Goal: Navigation & Orientation: Find specific page/section

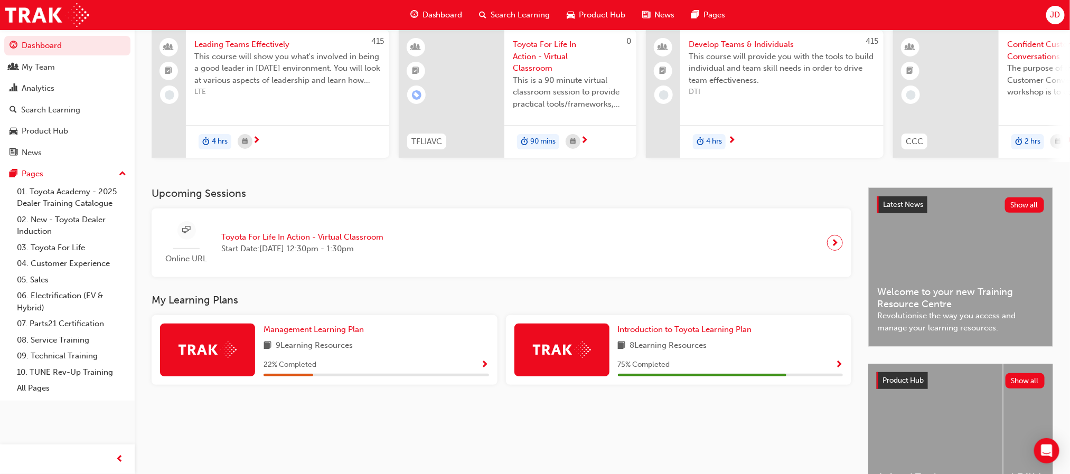
scroll to position [83, 0]
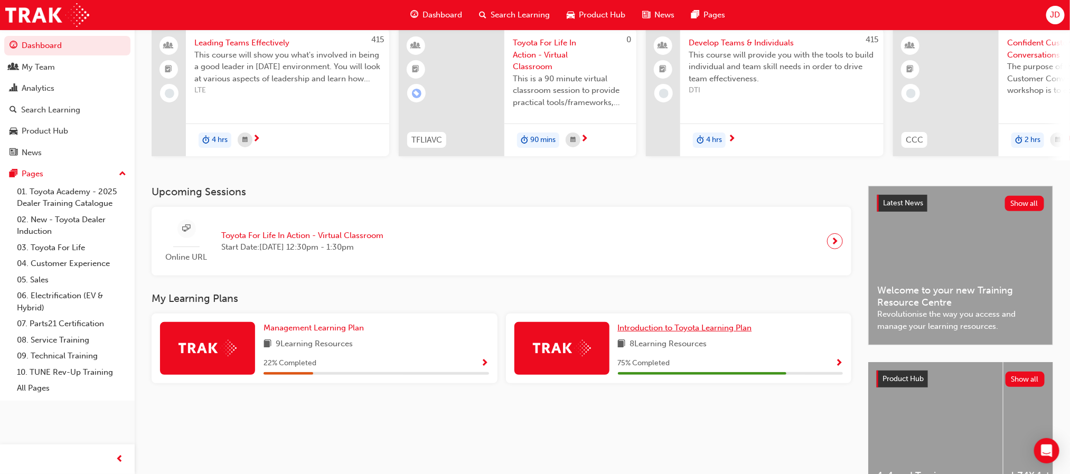
click at [686, 333] on span "Introduction to Toyota Learning Plan" at bounding box center [685, 328] width 134 height 10
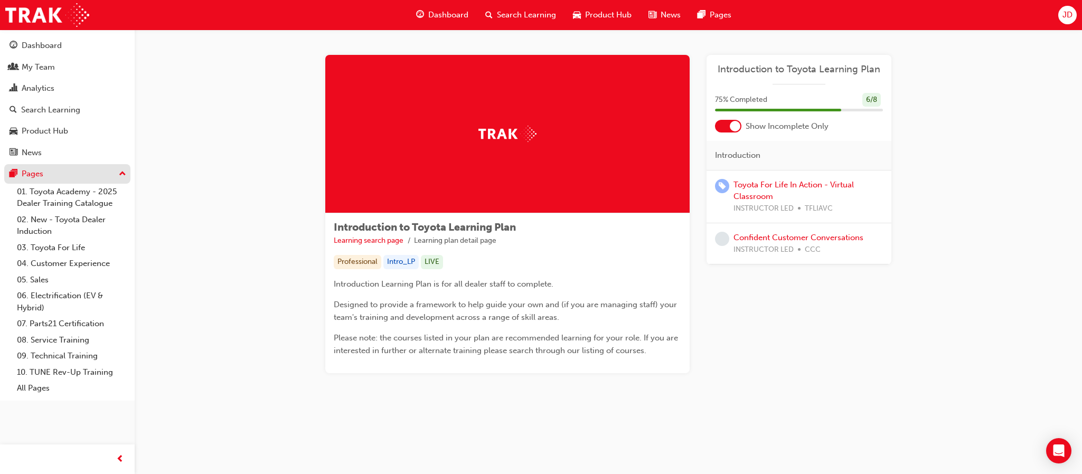
click at [38, 177] on div "Pages" at bounding box center [33, 174] width 22 height 12
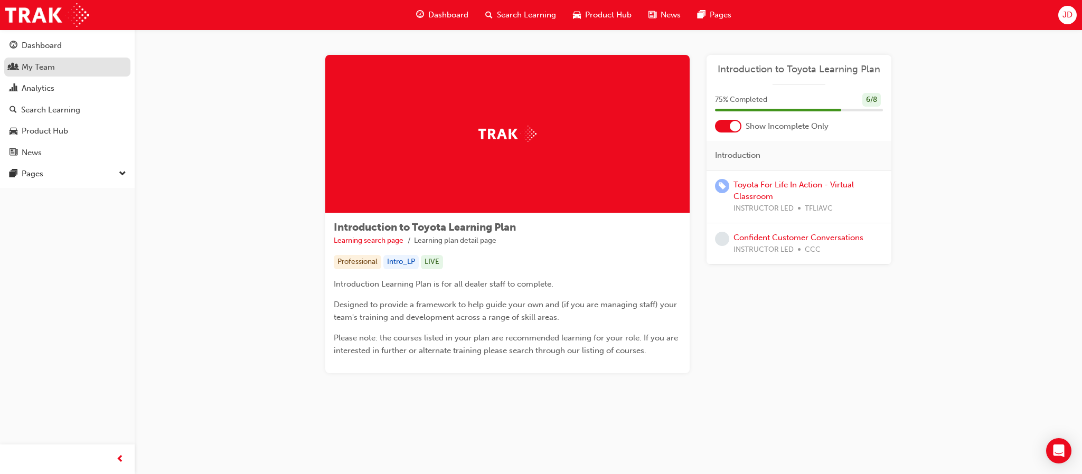
click at [31, 59] on link "My Team" at bounding box center [67, 68] width 126 height 20
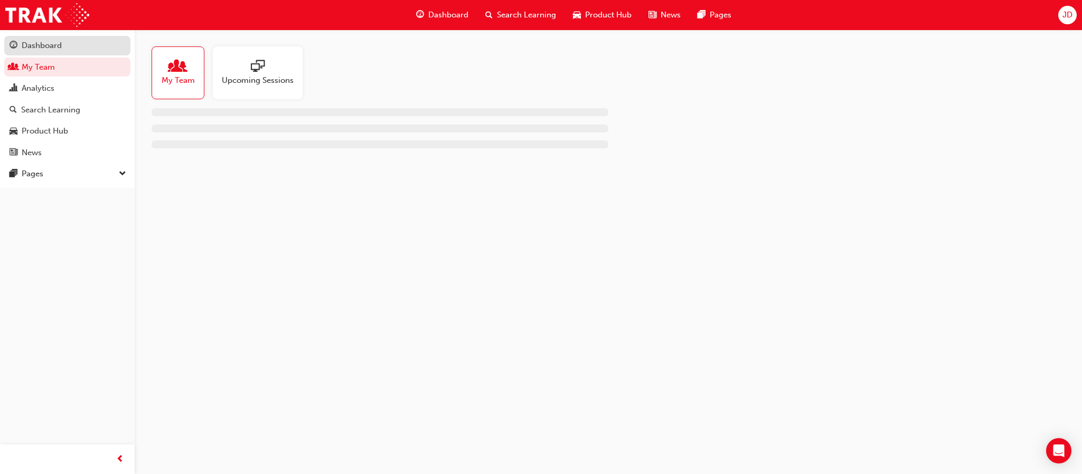
click at [34, 37] on link "Dashboard" at bounding box center [67, 46] width 126 height 20
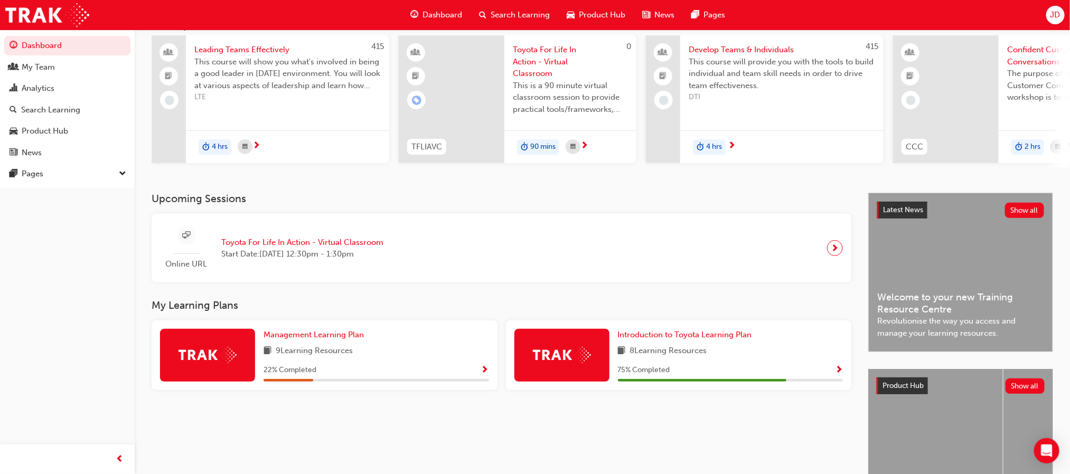
scroll to position [157, 0]
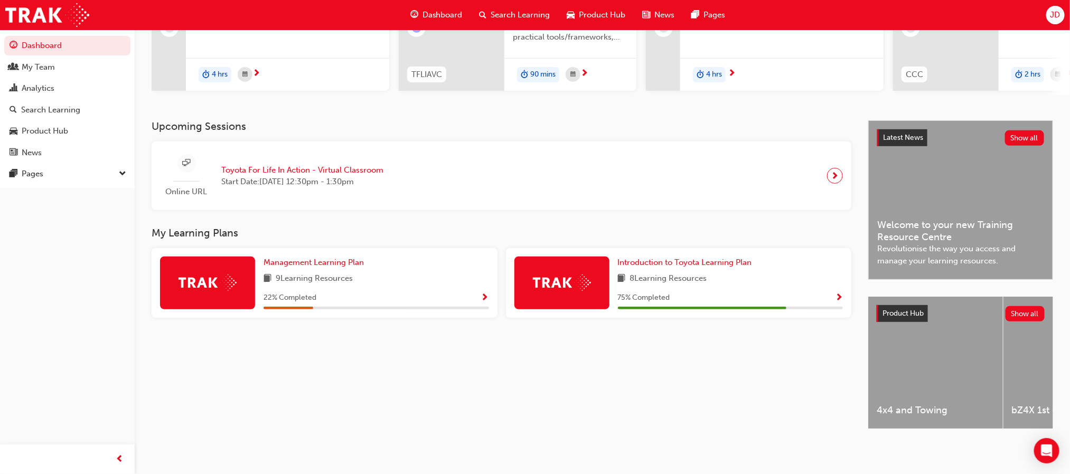
click at [781, 272] on div "8 Learning Resources" at bounding box center [730, 278] width 225 height 13
click at [713, 258] on span "Introduction to Toyota Learning Plan" at bounding box center [685, 263] width 134 height 10
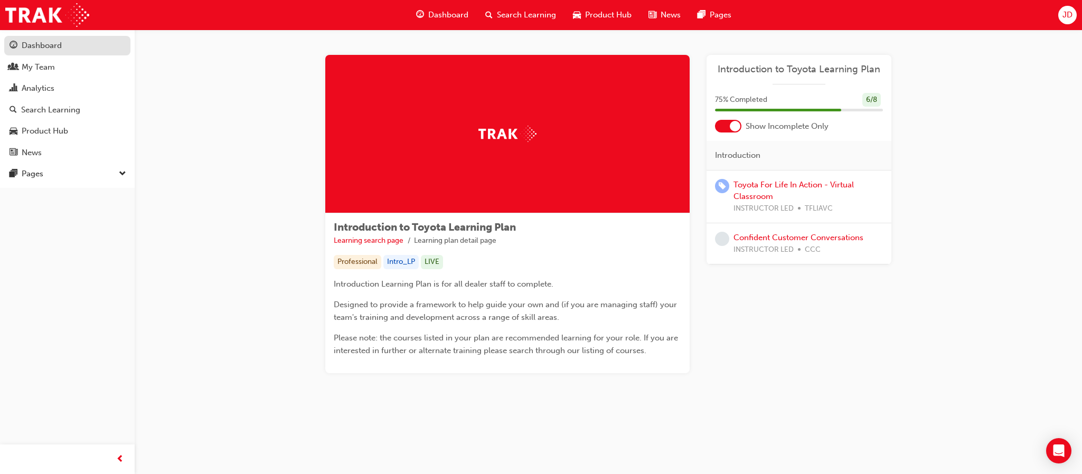
click at [38, 48] on div "Dashboard" at bounding box center [42, 46] width 40 height 12
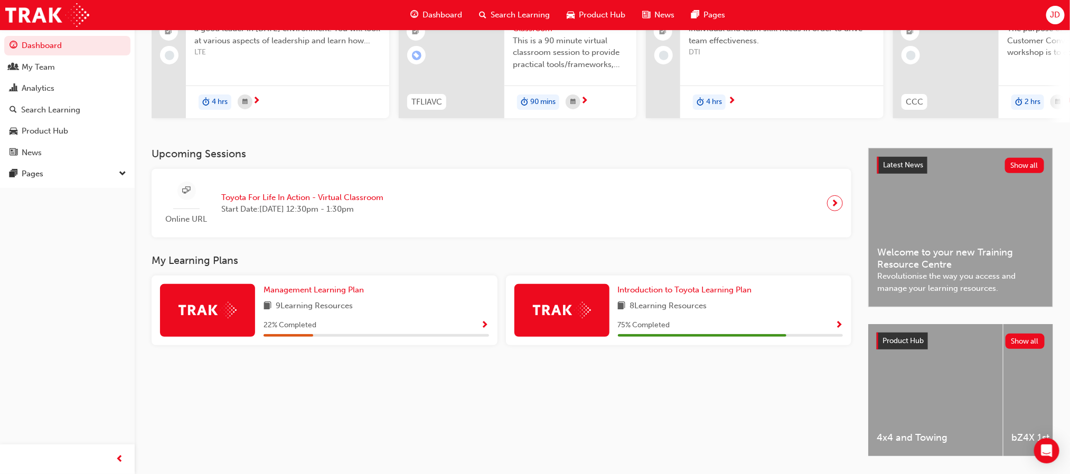
scroll to position [157, 0]
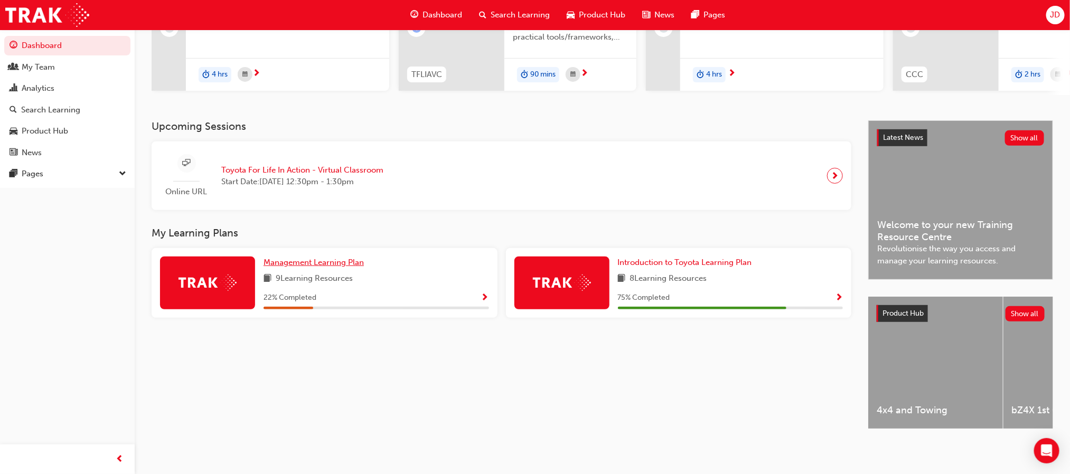
click at [342, 261] on span "Management Learning Plan" at bounding box center [313, 263] width 100 height 10
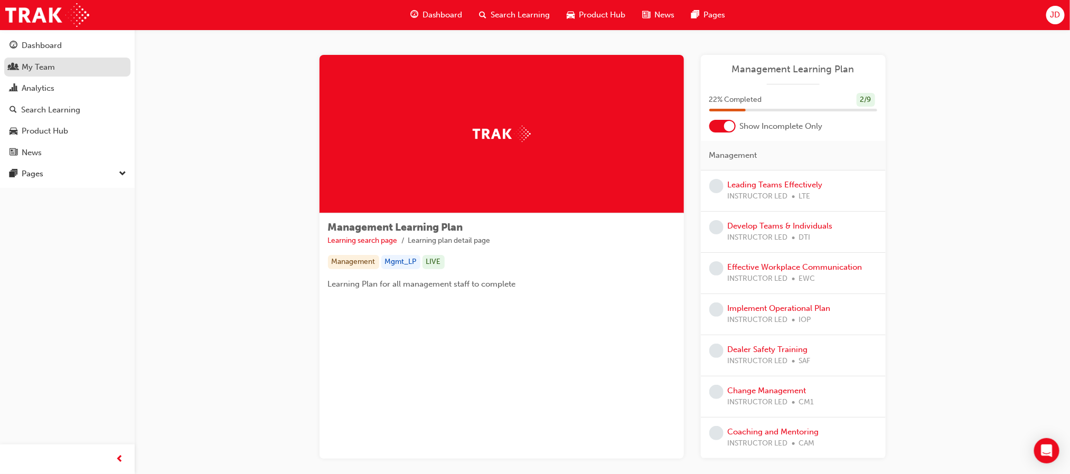
click at [32, 59] on link "My Team" at bounding box center [67, 68] width 126 height 20
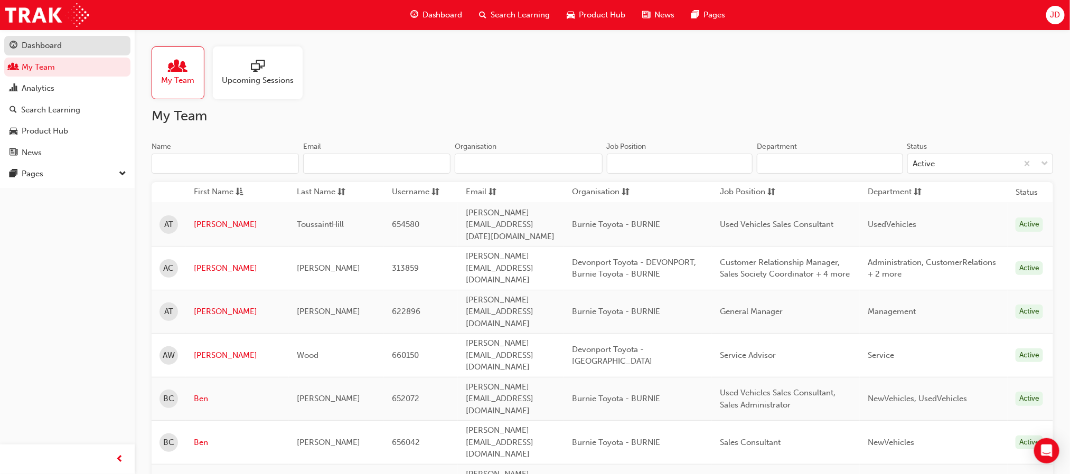
click at [68, 50] on div "Dashboard" at bounding box center [68, 45] width 116 height 13
